Goal: Task Accomplishment & Management: Manage account settings

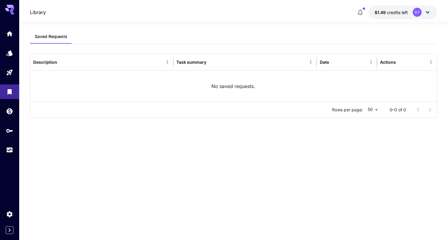
click at [7, 42] on div at bounding box center [9, 91] width 19 height 131
click at [8, 34] on icon "Home" at bounding box center [10, 31] width 6 height 5
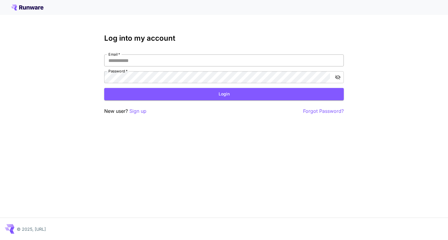
click at [120, 61] on input "Email   *" at bounding box center [224, 61] width 240 height 12
type input "**********"
click at [146, 93] on button "Login" at bounding box center [224, 94] width 240 height 12
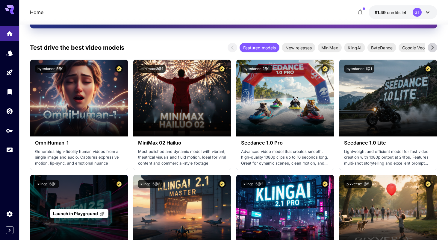
scroll to position [109, 0]
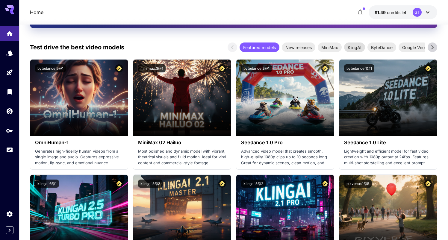
click at [361, 45] on span "KlingAI" at bounding box center [354, 47] width 21 height 6
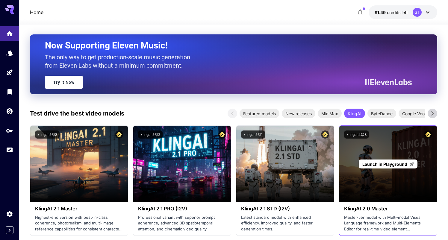
scroll to position [42, 0]
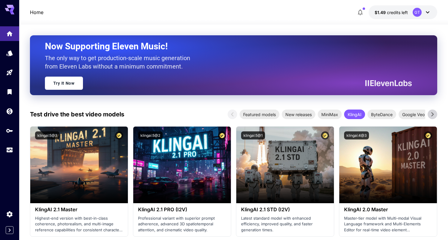
click at [281, 113] on div "Featured models New releases MiniMax KlingAI ByteDance Google Veo PixVerse Vidu" at bounding box center [333, 115] width 186 height 10
click at [295, 114] on span "New releases" at bounding box center [299, 114] width 34 height 6
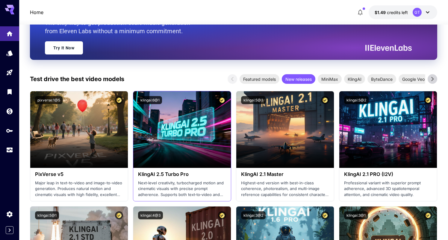
scroll to position [0, 0]
